Goal: Information Seeking & Learning: Compare options

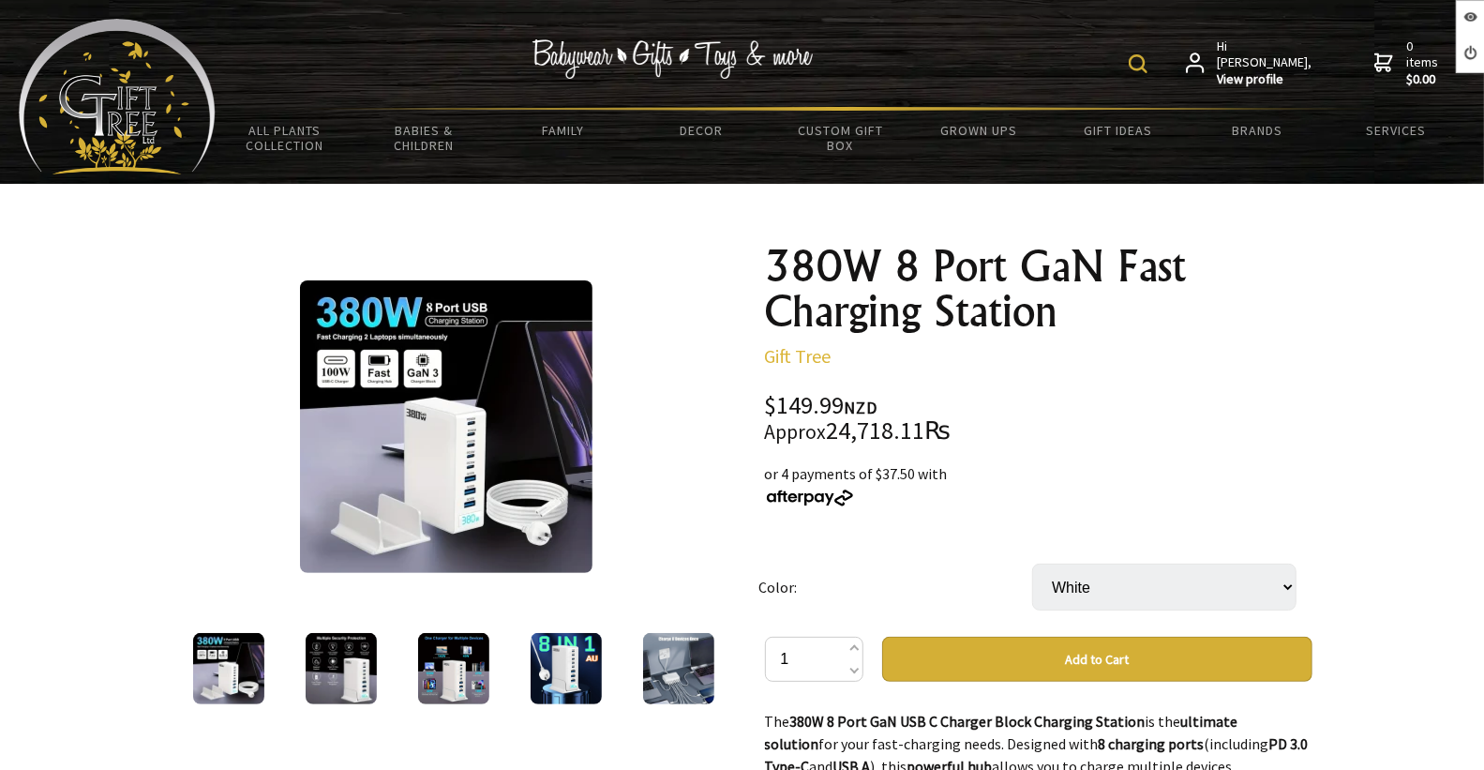
click at [281, 651] on div at bounding box center [228, 668] width 112 height 79
click at [322, 667] on img at bounding box center [341, 668] width 71 height 71
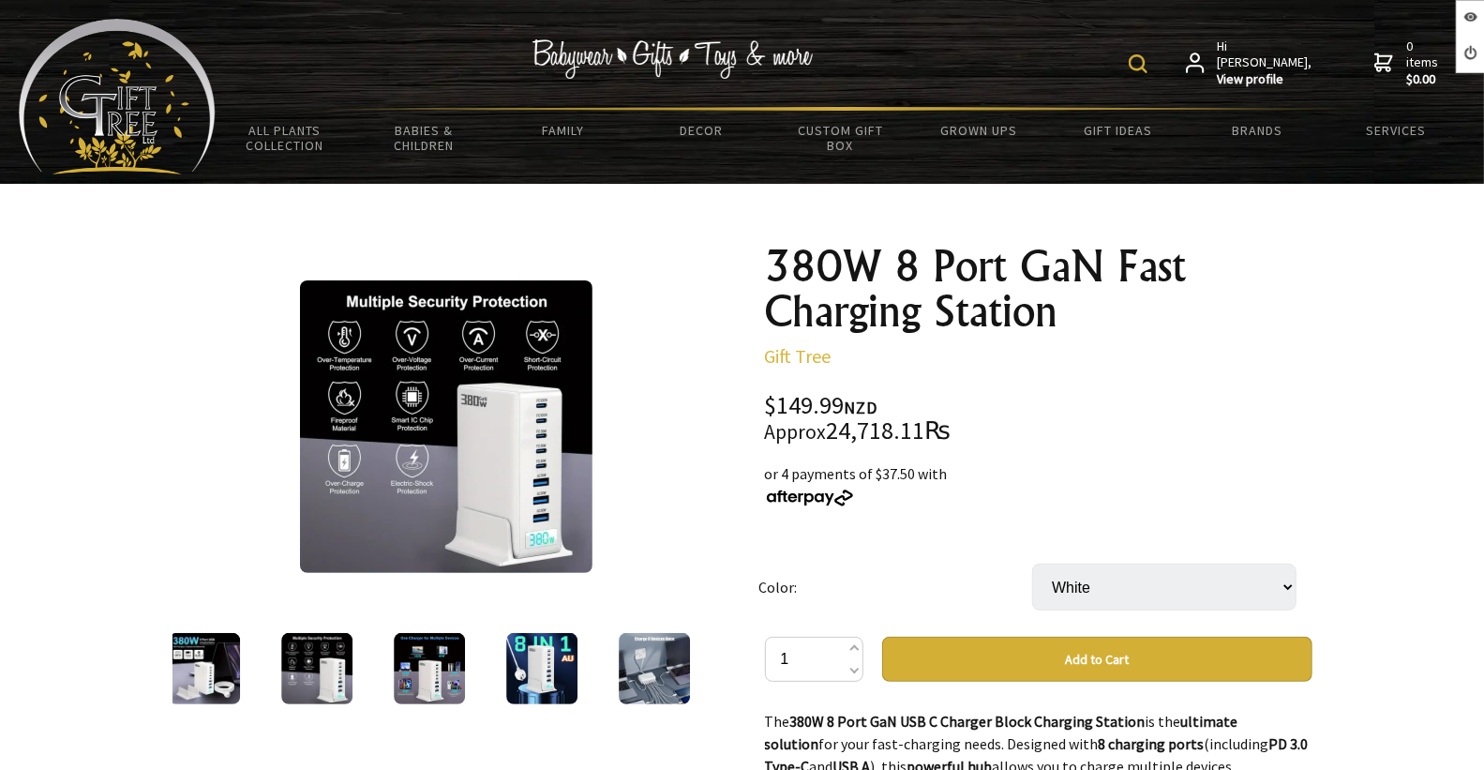
click at [439, 684] on img at bounding box center [429, 668] width 71 height 71
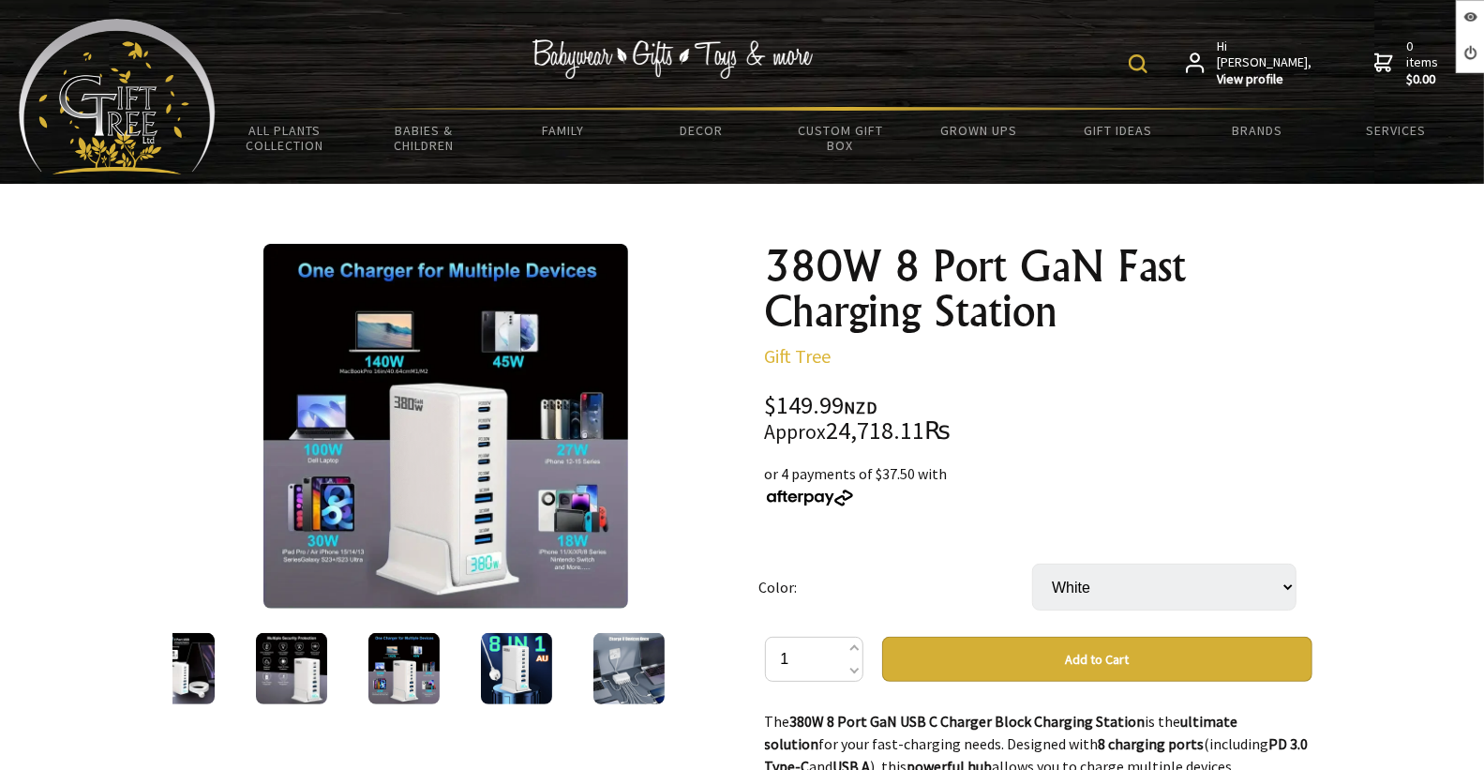
click at [526, 694] on img at bounding box center [516, 668] width 71 height 71
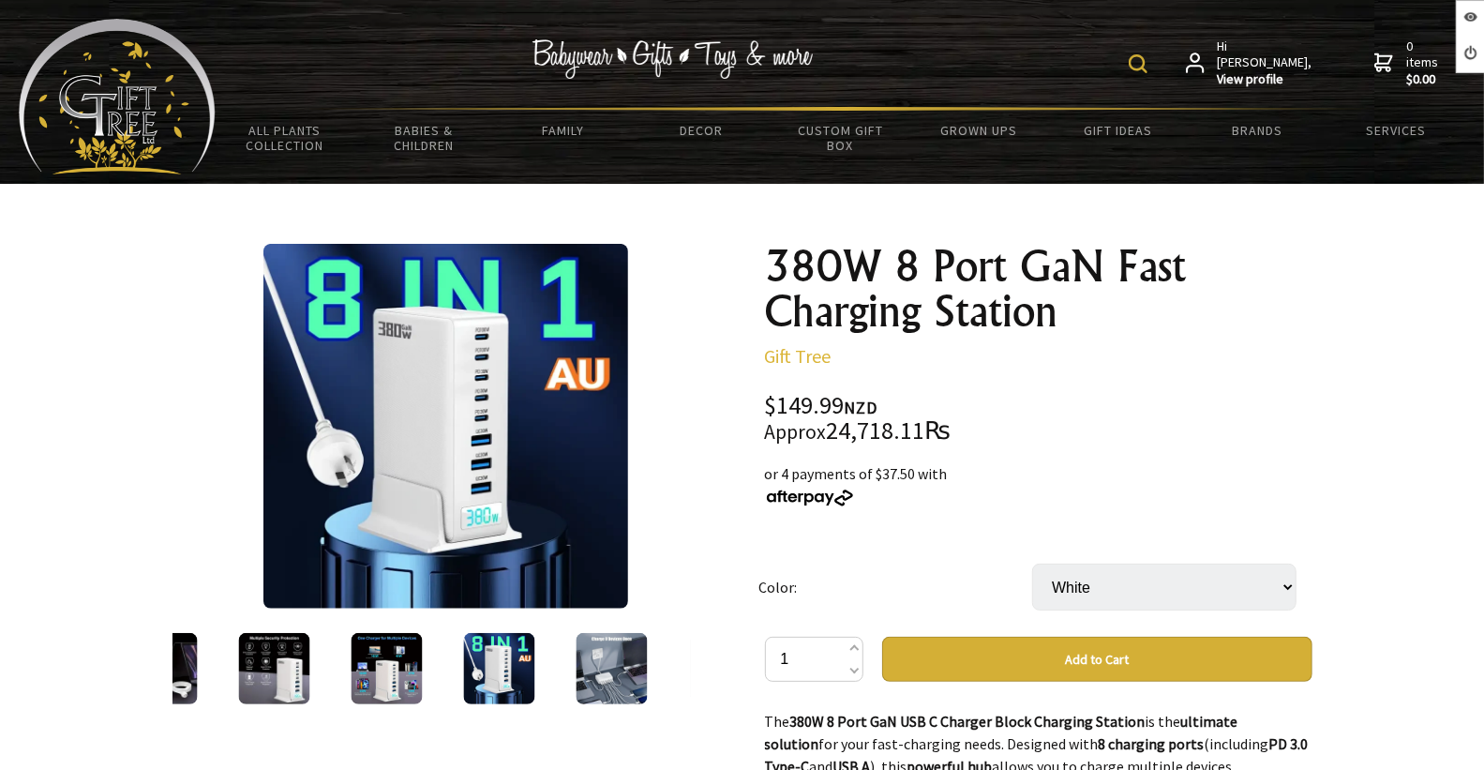
click at [576, 700] on img at bounding box center [611, 668] width 71 height 71
